Goal: Navigation & Orientation: Find specific page/section

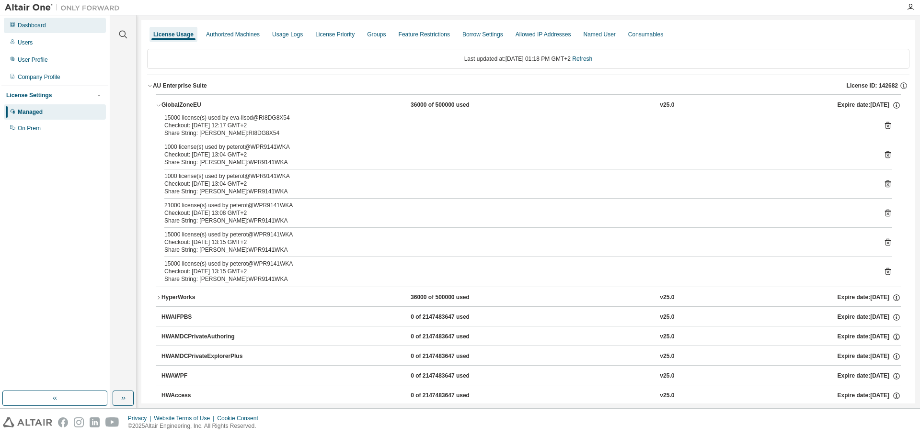
click at [30, 29] on div "Dashboard" at bounding box center [55, 25] width 102 height 15
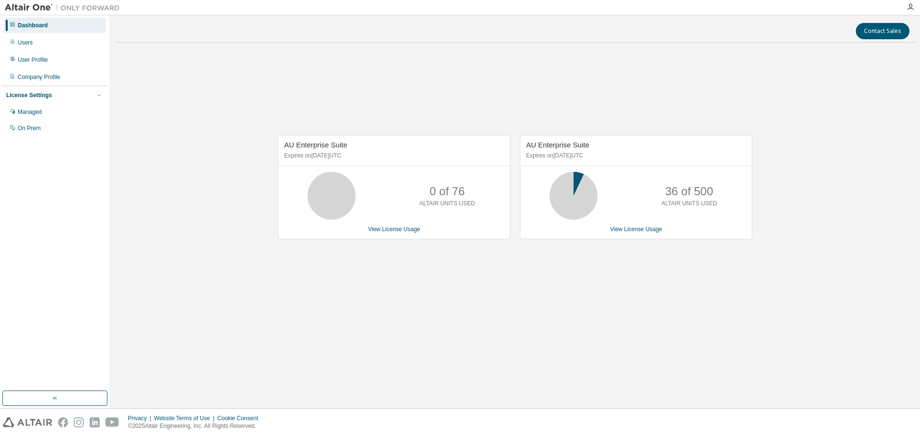
click at [441, 341] on div "Contact Sales AU Enterprise Suite Expires on [DATE] UTC 0 of 76 ALTAIR UNITS US…" at bounding box center [515, 212] width 800 height 384
click at [29, 27] on div "Dashboard" at bounding box center [33, 26] width 30 height 8
drag, startPoint x: 21, startPoint y: 0, endPoint x: 172, endPoint y: 118, distance: 191.8
click at [177, 111] on div "AU Enterprise Suite Expires on [DATE] UTC 0 of 76 ALTAIR UNITS USED View Licens…" at bounding box center [515, 192] width 800 height 284
click at [163, 78] on div "AU Enterprise Suite Expires on [DATE] UTC 0 of 76 ALTAIR UNITS USED View Licens…" at bounding box center [515, 192] width 800 height 284
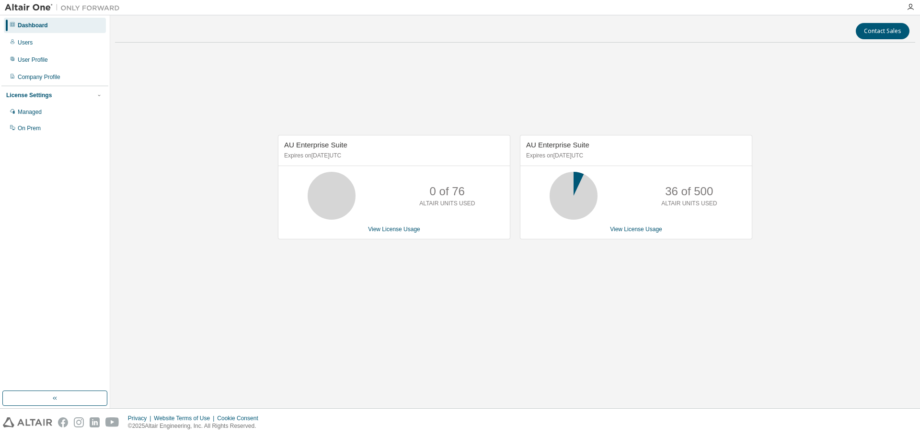
click at [36, 9] on img at bounding box center [65, 8] width 120 height 10
click at [81, 12] on div at bounding box center [62, 7] width 125 height 15
click at [911, 9] on icon "button" at bounding box center [910, 7] width 8 height 8
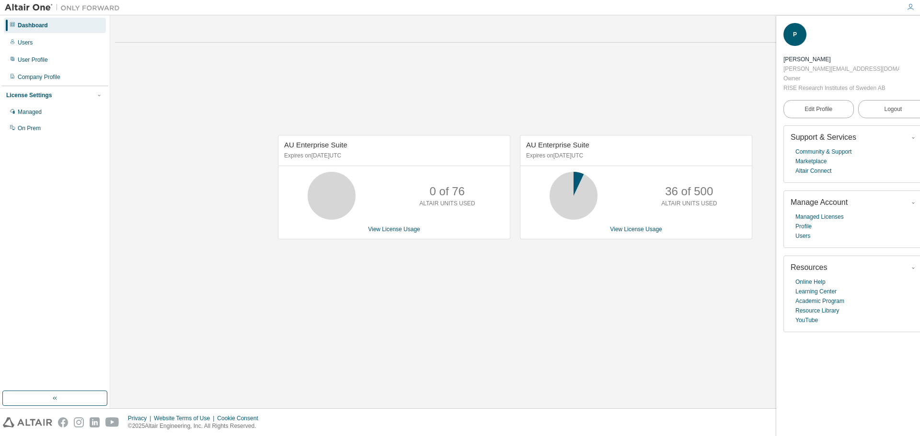
click at [683, 340] on div "Contact Sales AU Enterprise Suite Expires on [DATE] UTC 0 of 76 ALTAIR UNITS US…" at bounding box center [515, 212] width 800 height 384
